Goal: Information Seeking & Learning: Check status

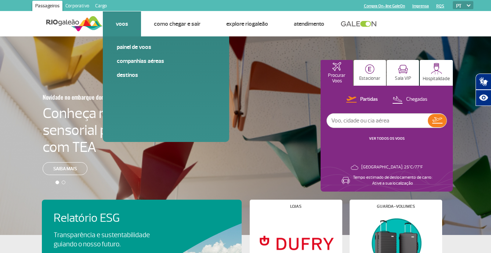
click at [117, 28] on li "Voos Painel de voos Companhias Aéreas Destinos" at bounding box center [122, 23] width 38 height 25
click at [161, 63] on link "Companhias Aéreas" at bounding box center [166, 61] width 99 height 8
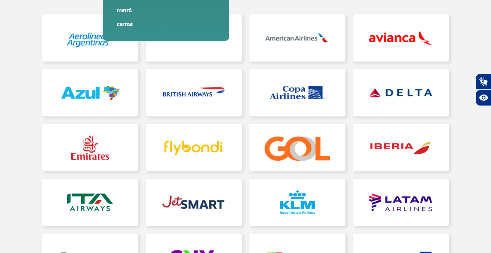
scroll to position [110, 0]
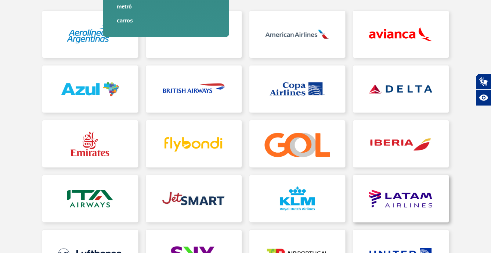
click at [402, 211] on link at bounding box center [401, 198] width 96 height 47
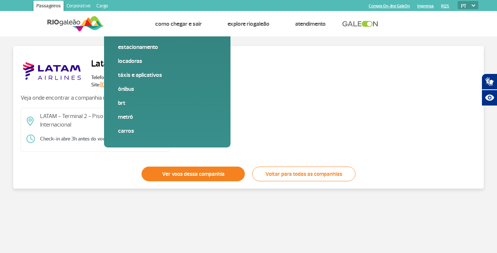
click at [215, 177] on link "Ver voos dessa companhia" at bounding box center [193, 174] width 103 height 15
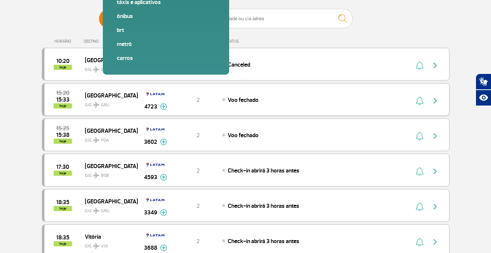
scroll to position [74, 0]
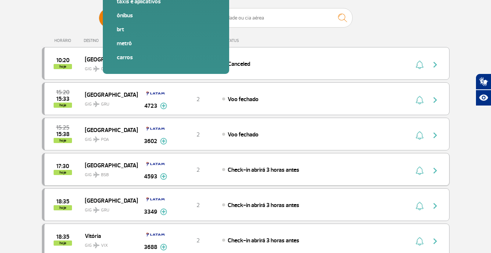
click at [98, 162] on span "[GEOGRAPHIC_DATA]" at bounding box center [108, 165] width 47 height 10
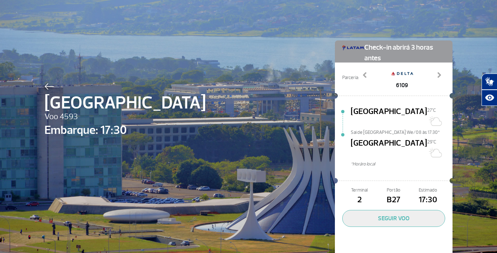
click at [40, 90] on div "Brasília Voo 4593 Embarque: 17:30 Check-in abrirá 3 horas antes Parceria: 6109 …" at bounding box center [248, 137] width 419 height 275
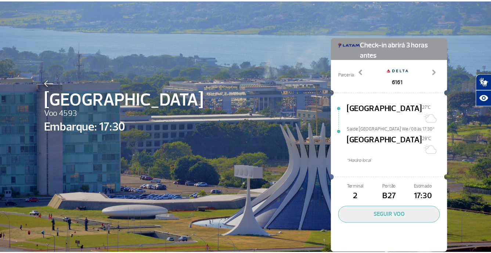
scroll to position [4, 0]
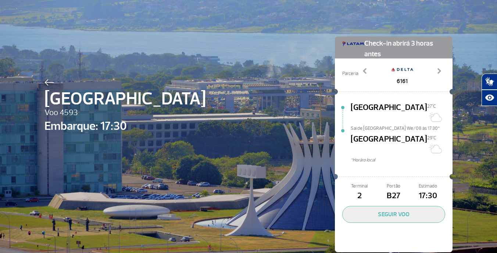
click at [47, 86] on img at bounding box center [49, 82] width 10 height 7
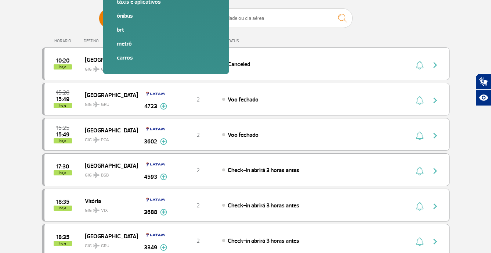
scroll to position [74, 0]
click at [104, 207] on span "GIG VIX" at bounding box center [108, 208] width 47 height 11
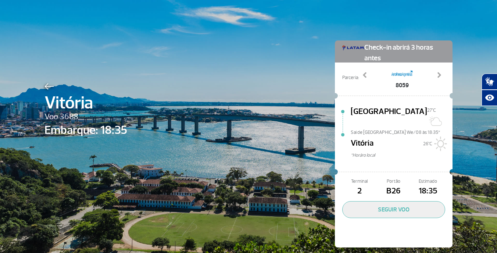
click at [45, 84] on img at bounding box center [49, 86] width 10 height 7
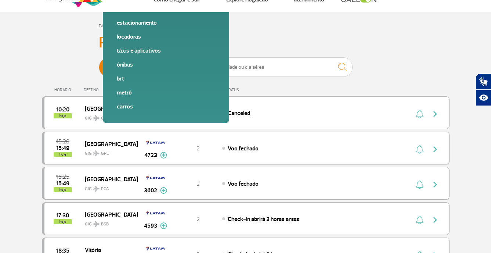
scroll to position [74, 0]
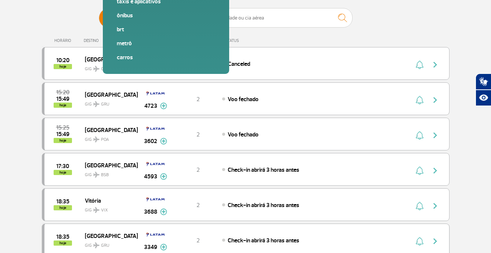
click at [104, 234] on span "[GEOGRAPHIC_DATA]" at bounding box center [108, 236] width 47 height 10
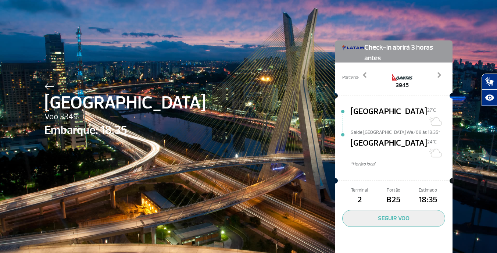
click at [44, 89] on img at bounding box center [49, 86] width 10 height 7
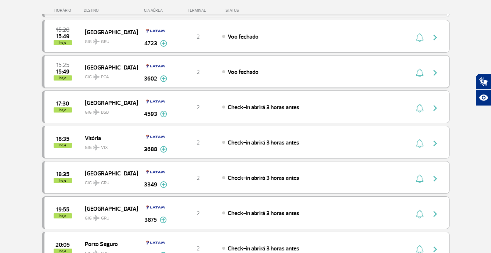
scroll to position [147, 0]
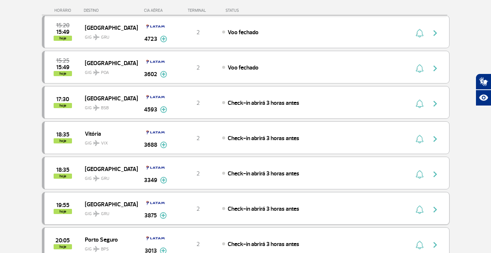
click at [100, 207] on span "GIG GRU" at bounding box center [108, 212] width 47 height 11
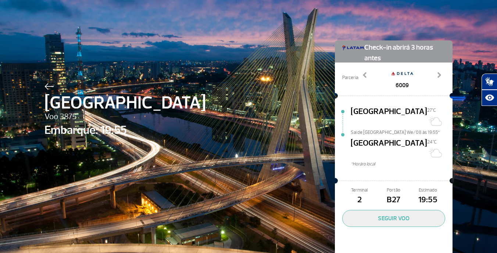
click at [44, 86] on img at bounding box center [49, 86] width 10 height 7
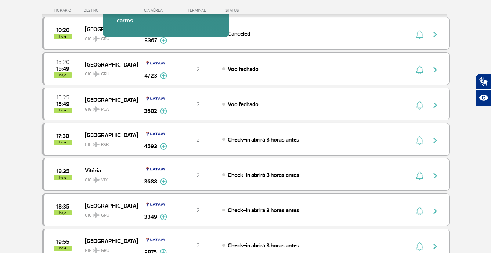
scroll to position [147, 0]
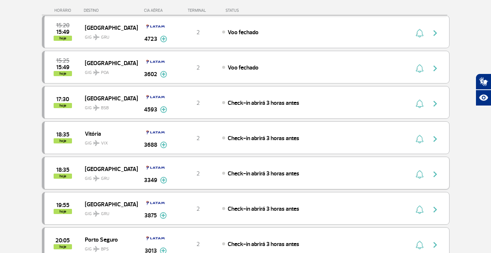
click at [102, 173] on span "GIG GRU" at bounding box center [108, 176] width 47 height 11
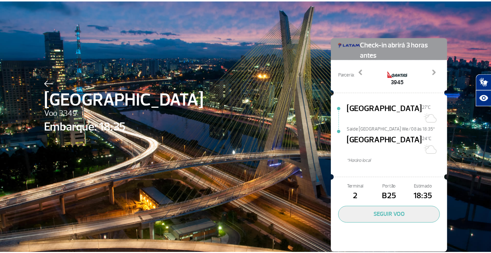
scroll to position [4, 0]
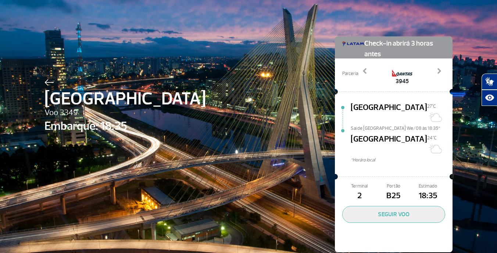
click at [48, 81] on img at bounding box center [49, 82] width 10 height 7
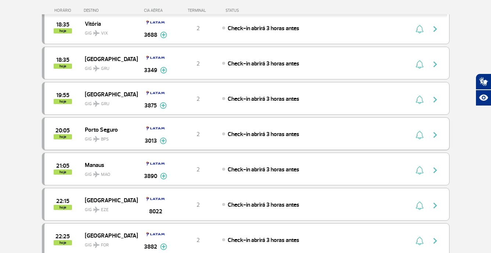
scroll to position [257, 0]
click at [61, 128] on span "20:05" at bounding box center [63, 130] width 14 height 5
click at [67, 163] on span "21:05" at bounding box center [62, 165] width 13 height 5
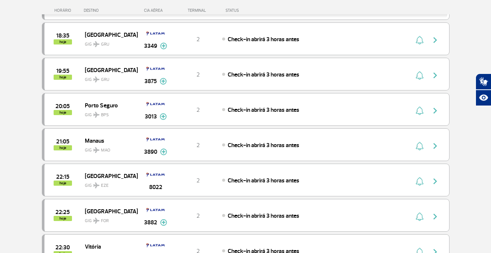
scroll to position [294, 0]
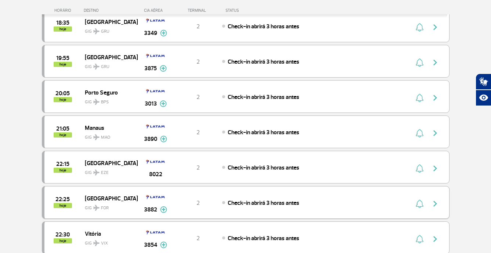
click at [68, 198] on span "22:25" at bounding box center [63, 199] width 14 height 5
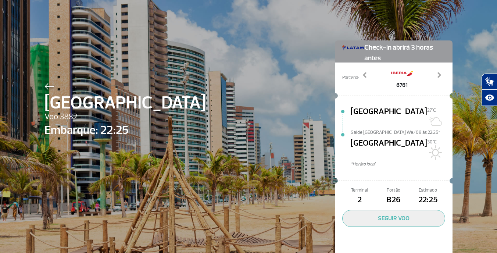
click at [50, 87] on img at bounding box center [49, 86] width 10 height 7
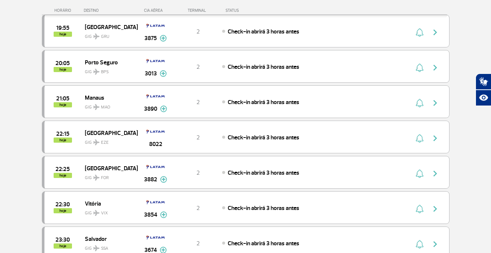
scroll to position [331, 0]
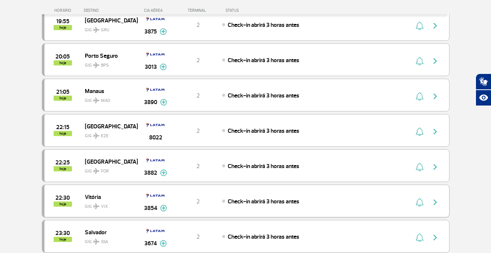
click at [71, 199] on div "22:30 hoje" at bounding box center [64, 200] width 40 height 11
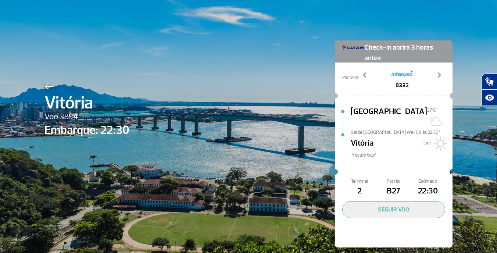
click at [44, 85] on img at bounding box center [49, 86] width 10 height 7
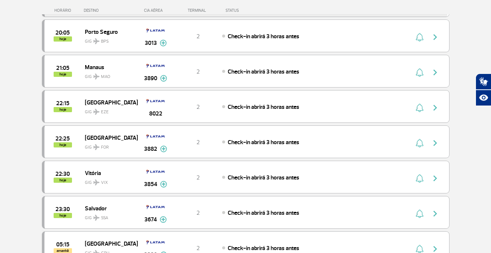
scroll to position [368, 0]
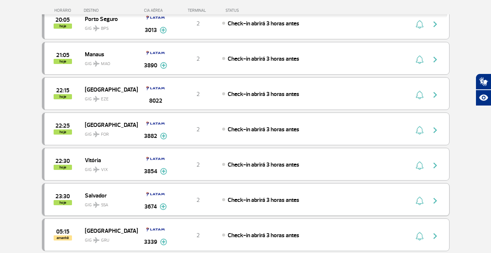
click at [88, 191] on span "Salvador" at bounding box center [108, 195] width 47 height 10
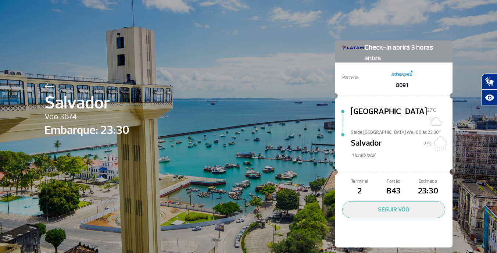
click at [50, 86] on img at bounding box center [49, 86] width 10 height 7
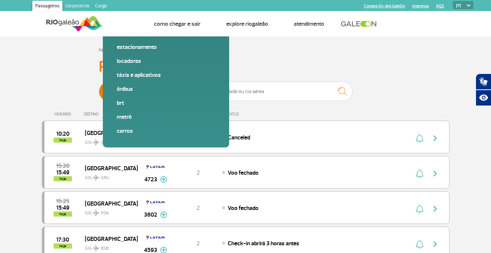
drag, startPoint x: 7, startPoint y: 0, endPoint x: 124, endPoint y: 12, distance: 117.5
click at [125, 12] on li "Voos Estacionamento Locadoras Táxis e aplicativos Ônibus BRT Metrô Carros" at bounding box center [122, 23] width 38 height 25
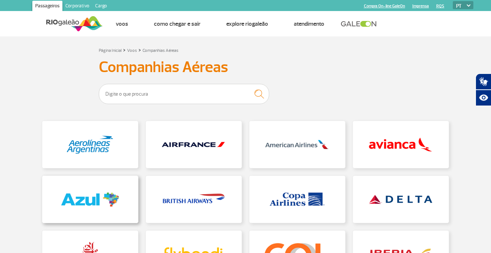
click at [102, 200] on link at bounding box center [90, 199] width 96 height 47
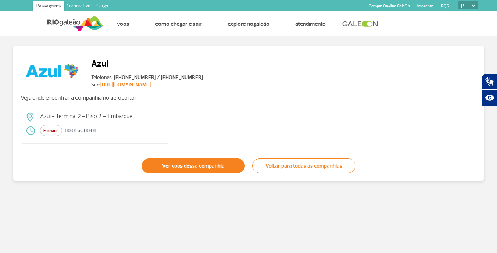
click at [184, 161] on link "Ver voos dessa companhia" at bounding box center [193, 165] width 103 height 15
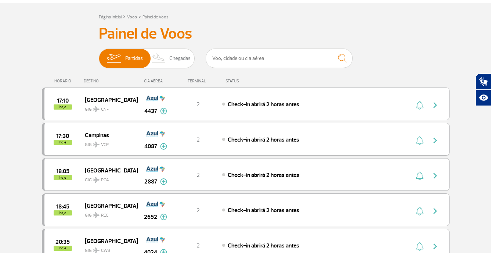
scroll to position [74, 0]
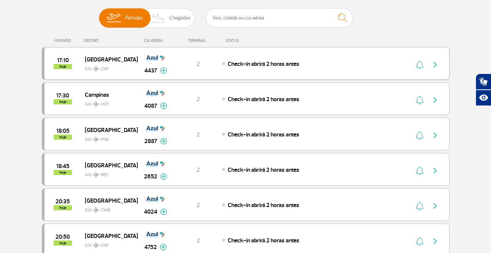
click at [110, 59] on span "[GEOGRAPHIC_DATA]" at bounding box center [108, 59] width 47 height 10
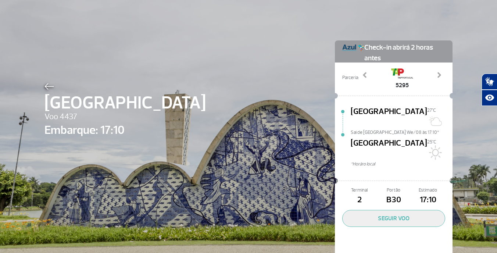
click at [51, 82] on div at bounding box center [124, 85] width 161 height 9
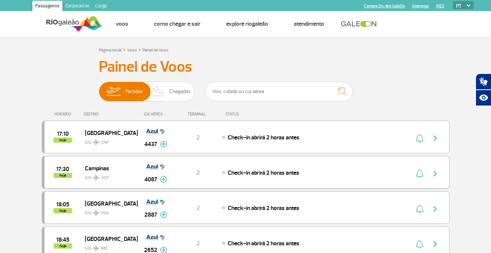
click at [97, 171] on span "GIG VCP" at bounding box center [108, 176] width 47 height 11
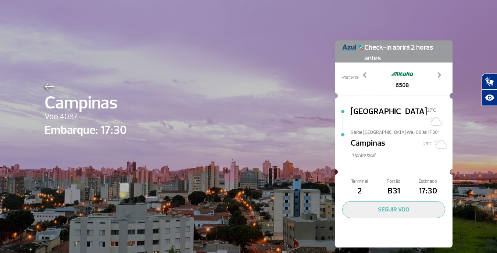
click at [44, 88] on img at bounding box center [49, 86] width 10 height 7
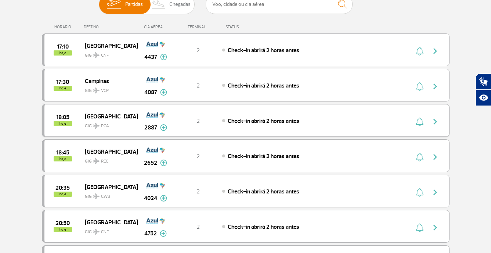
scroll to position [110, 0]
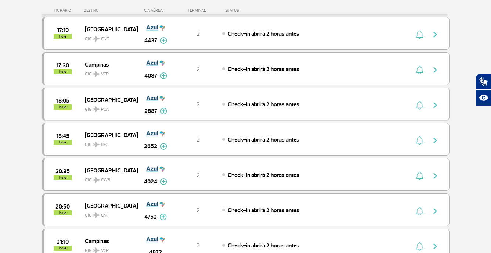
click at [96, 105] on span "GIG POA" at bounding box center [108, 107] width 47 height 11
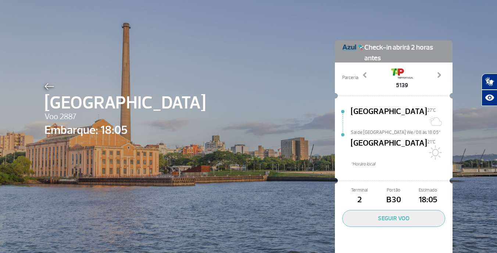
click at [51, 91] on span "[GEOGRAPHIC_DATA]" at bounding box center [124, 103] width 161 height 26
